Goal: Contribute content

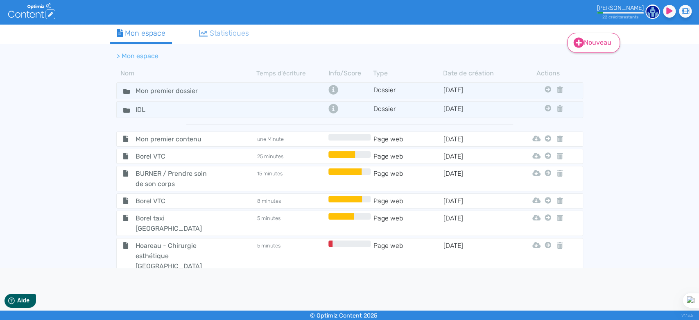
click at [584, 41] on link "Nouveau" at bounding box center [593, 43] width 53 height 20
click at [589, 65] on button "Contenu" at bounding box center [598, 62] width 65 height 13
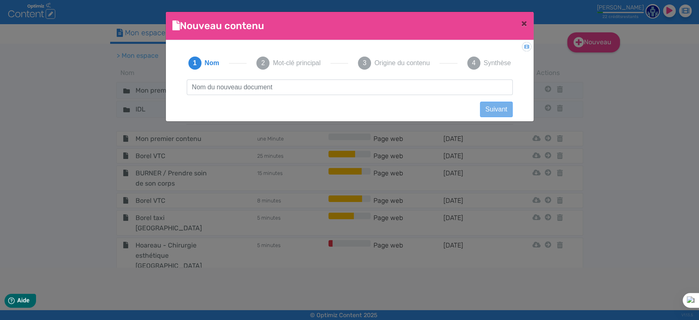
click at [227, 86] on input "text" at bounding box center [350, 87] width 326 height 16
type input "SCRIPTURA"
click at [493, 109] on button "Suivant" at bounding box center [496, 109] width 32 height 16
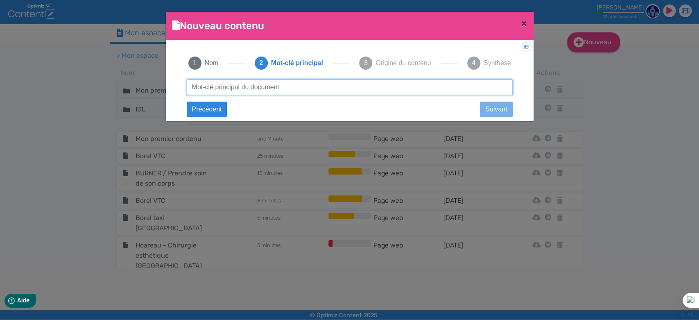
click at [240, 85] on input "text" at bounding box center [350, 87] width 326 height 16
click at [252, 83] on input "text" at bounding box center [350, 87] width 326 height 16
click at [254, 85] on input "text" at bounding box center [350, 87] width 326 height 16
drag, startPoint x: 207, startPoint y: 86, endPoint x: 213, endPoint y: 89, distance: 7.0
click at [208, 87] on input "Exter,alisation comptable" at bounding box center [350, 87] width 326 height 16
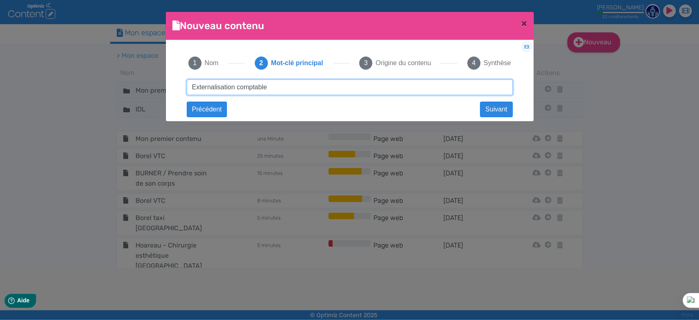
click at [300, 88] on input "Externalisation comptable" at bounding box center [350, 87] width 326 height 16
type input "Externalisation comptable"
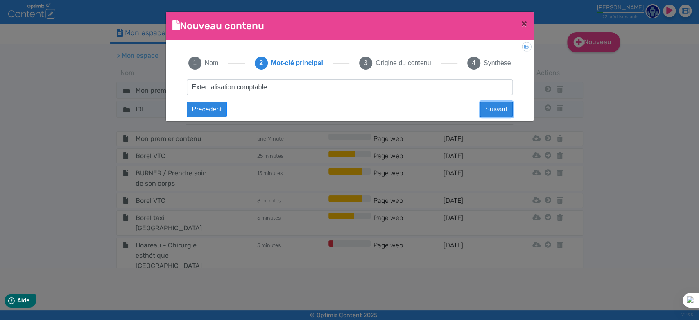
click at [487, 110] on button "Suivant" at bounding box center [496, 109] width 32 height 16
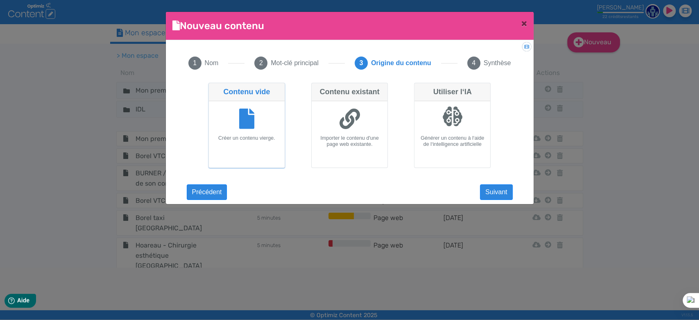
click at [341, 117] on icon at bounding box center [349, 118] width 20 height 20
click at [316, 88] on input "Contenu existant Importer le contenu d'une page web existante." at bounding box center [313, 85] width 5 height 5
radio input "true"
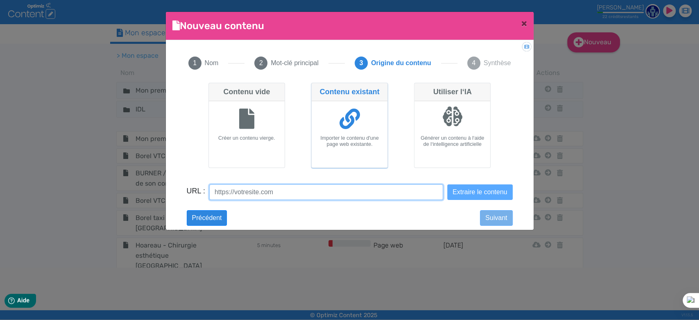
click at [254, 194] on input "URL :" at bounding box center [326, 192] width 234 height 16
paste input "[URL][DOMAIN_NAME]"
type input "[URL][DOMAIN_NAME]"
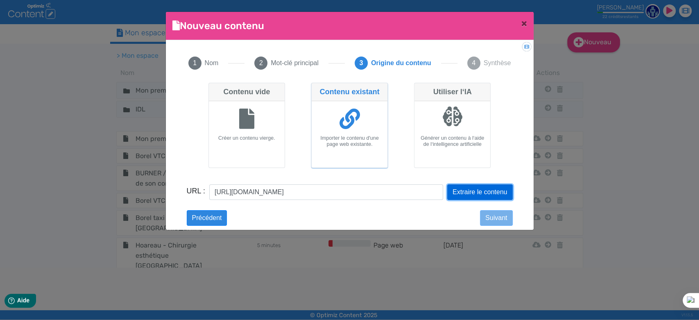
click at [481, 191] on button "Extraire le contenu" at bounding box center [479, 192] width 65 height 16
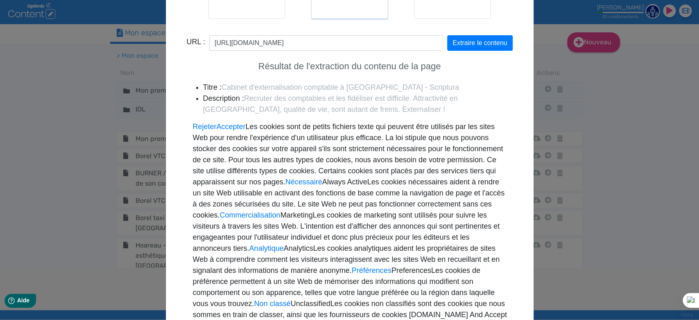
scroll to position [195, 0]
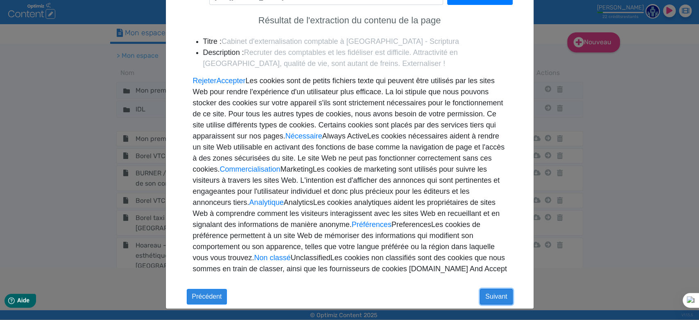
click at [493, 294] on button "Suivant" at bounding box center [496, 297] width 32 height 16
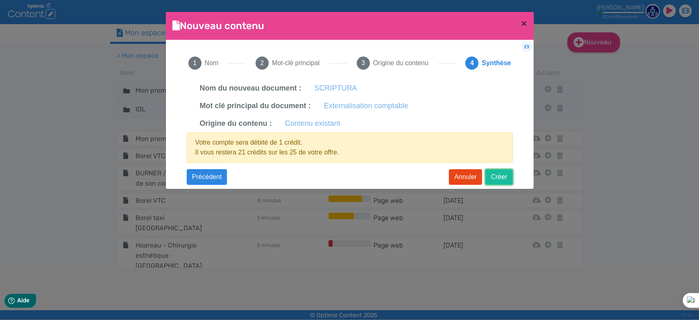
click at [499, 176] on button "Créer" at bounding box center [498, 177] width 27 height 16
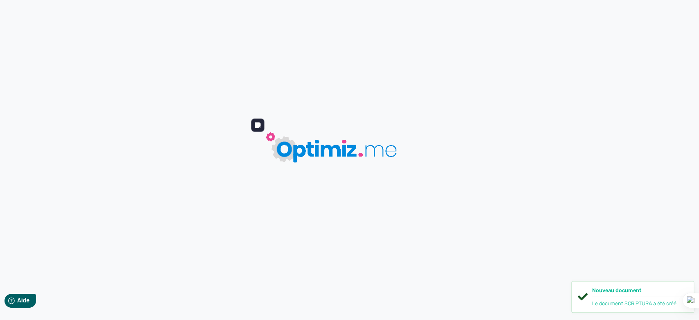
type input "SCRIPTURA"
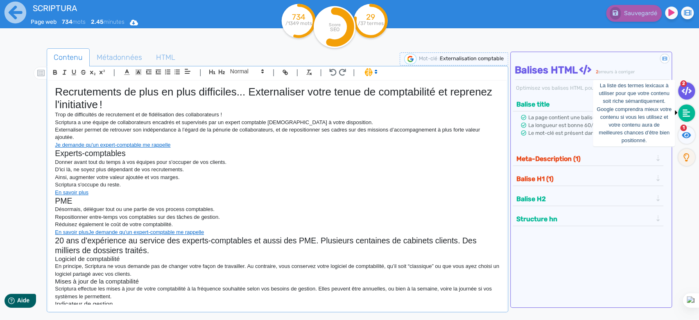
click at [683, 111] on icon at bounding box center [685, 112] width 7 height 7
